Goal: Information Seeking & Learning: Check status

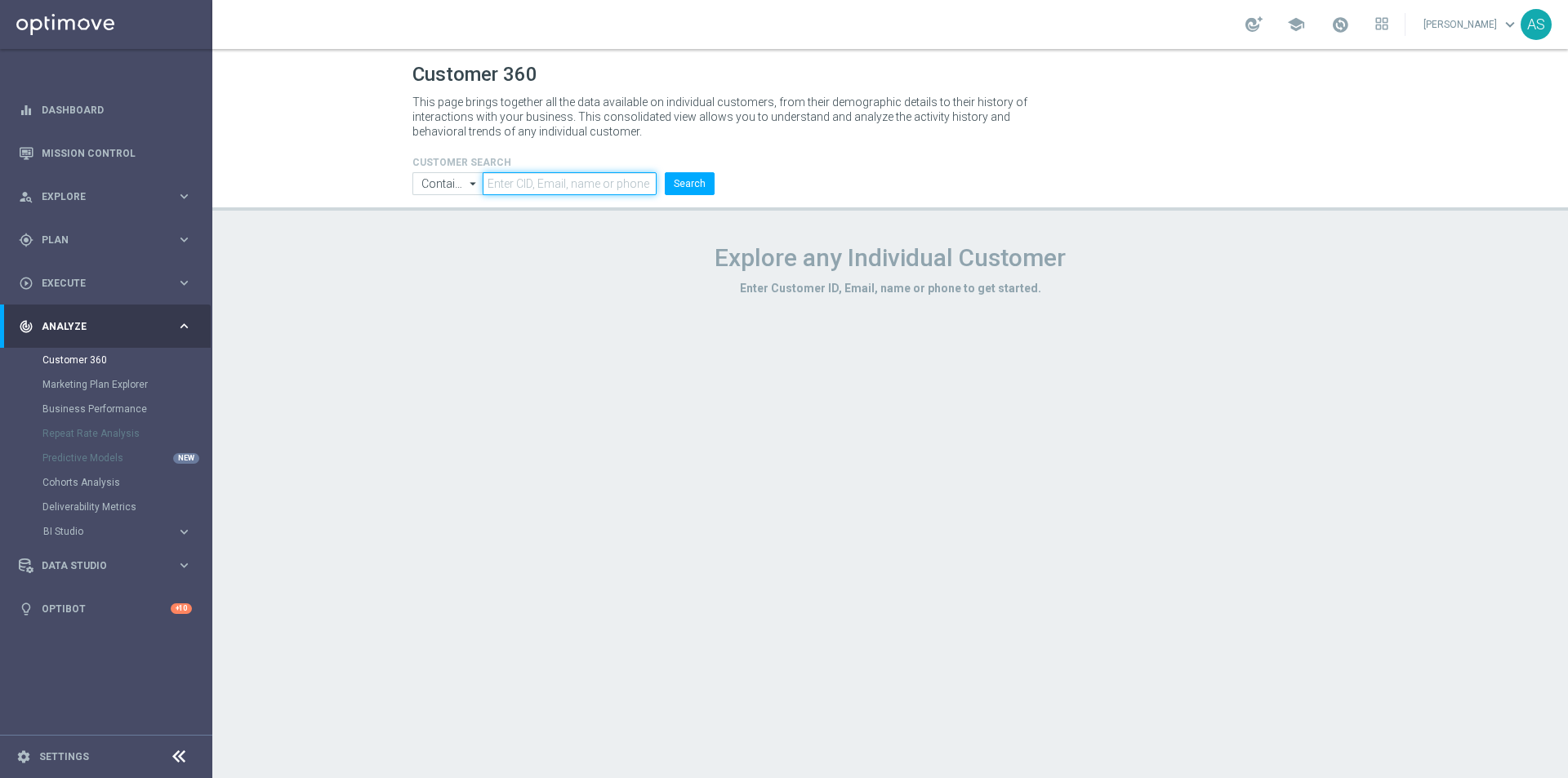
click at [545, 184] on input "text" at bounding box center [569, 184] width 174 height 23
paste input "1685255"
type input "1685255"
click at [443, 189] on input "Contains" at bounding box center [447, 184] width 70 height 23
click at [448, 225] on div "Equals" at bounding box center [449, 232] width 31 height 15
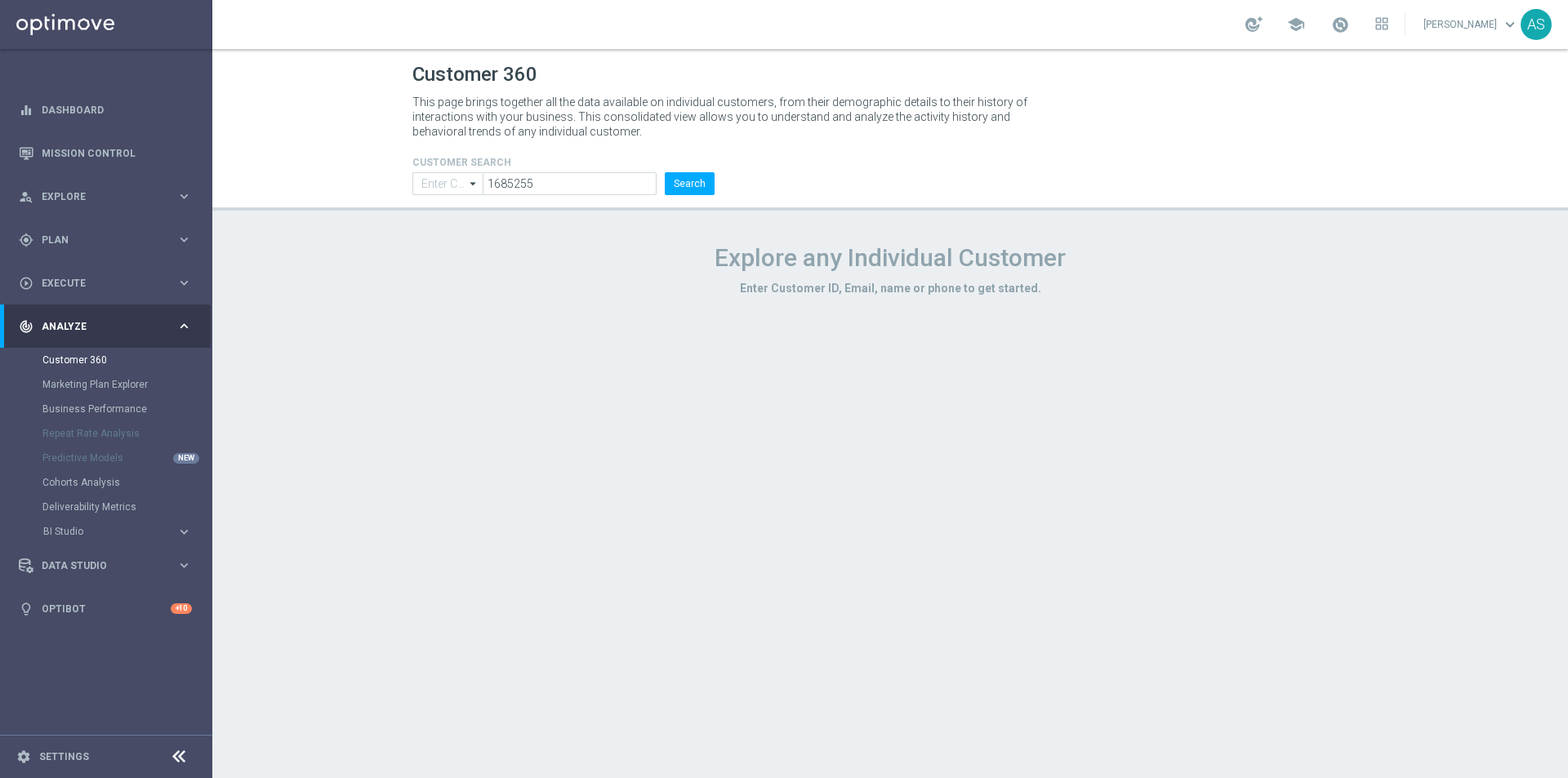
type input "Equals"
click at [673, 186] on button "Search" at bounding box center [689, 184] width 49 height 23
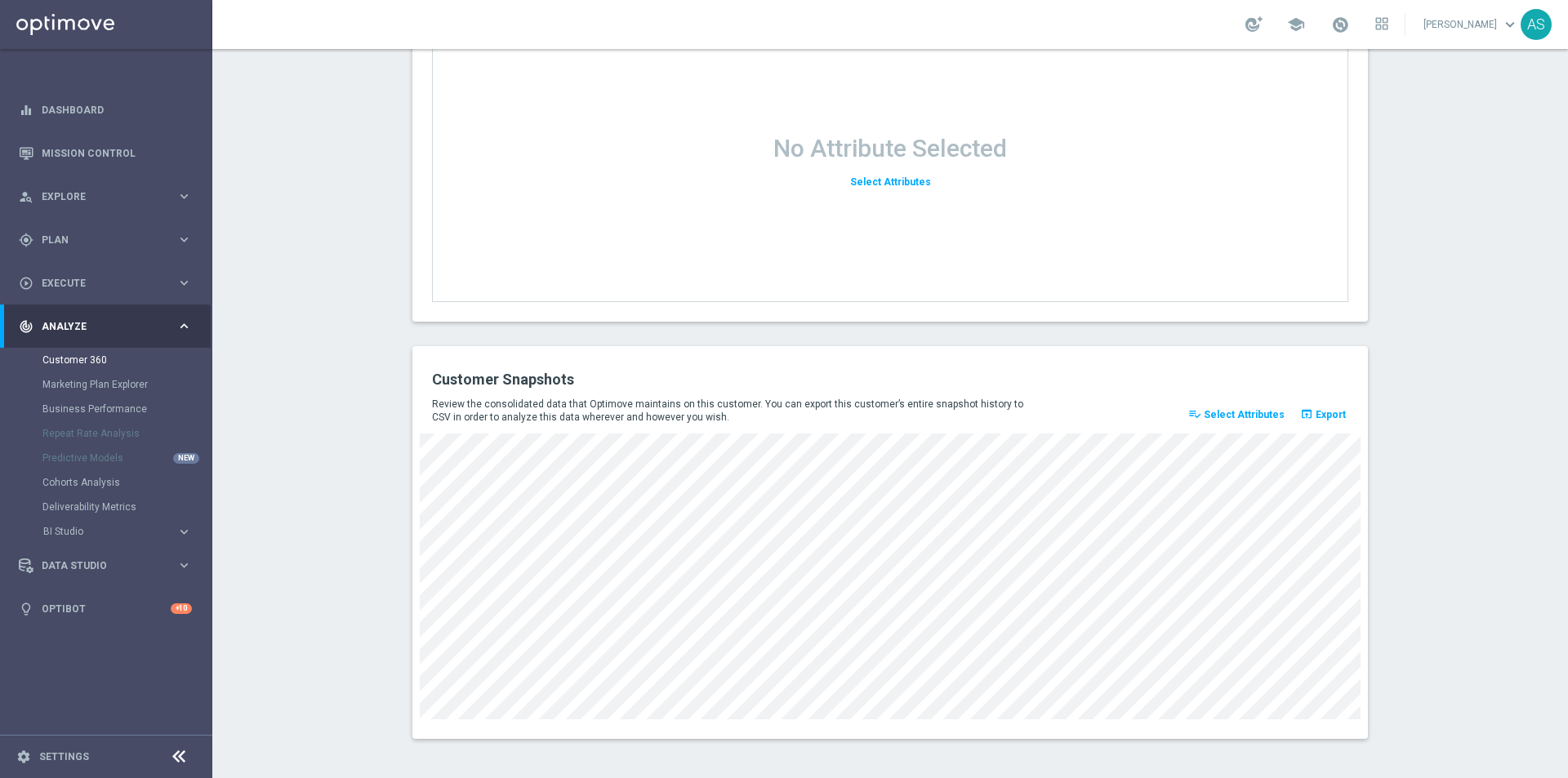
scroll to position [2059, 0]
